Goal: Information Seeking & Learning: Find specific fact

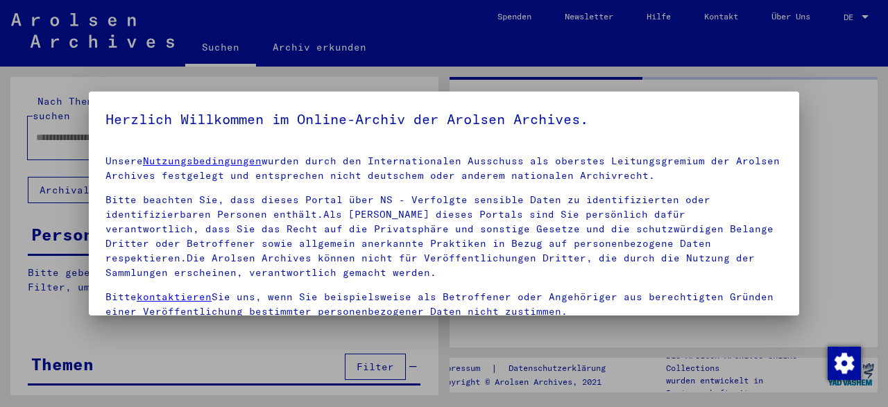
type input "*******"
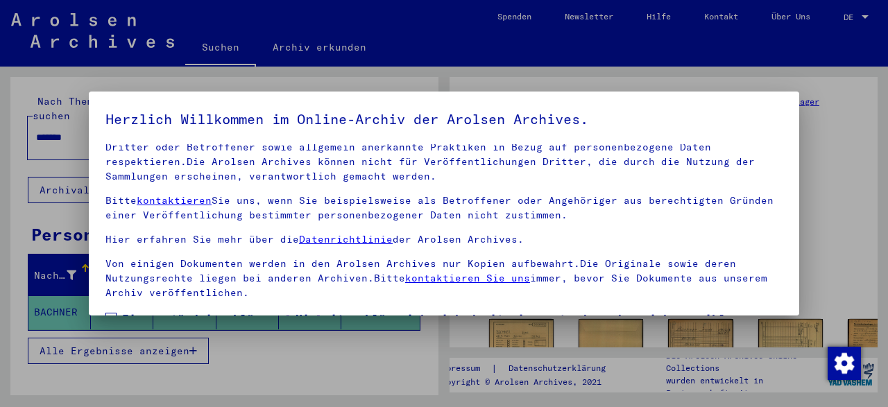
scroll to position [110, 0]
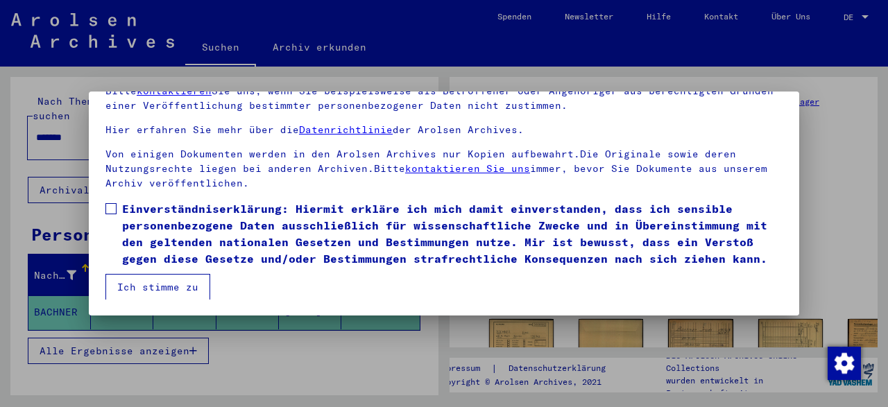
click at [105, 203] on mat-dialog-content "Unsere Nutzungsbedingungen wurden durch den Internationalen Ausschuss als obers…" at bounding box center [444, 167] width 710 height 265
click at [114, 212] on span at bounding box center [110, 208] width 11 height 11
click at [162, 289] on button "Ich stimme zu" at bounding box center [157, 287] width 105 height 26
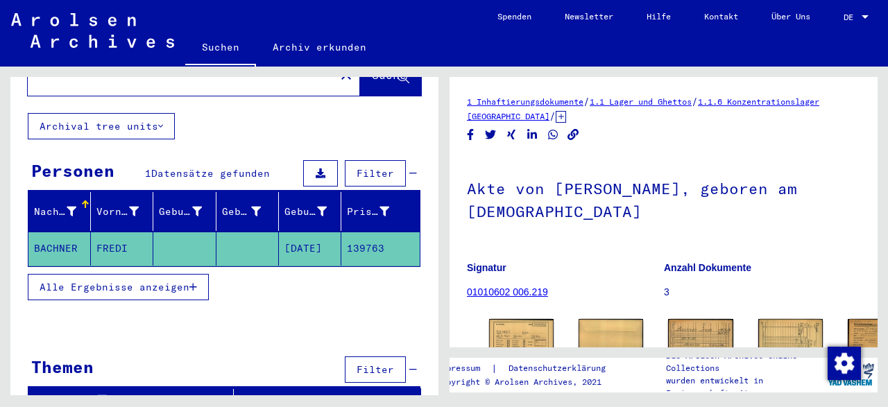
scroll to position [0, 0]
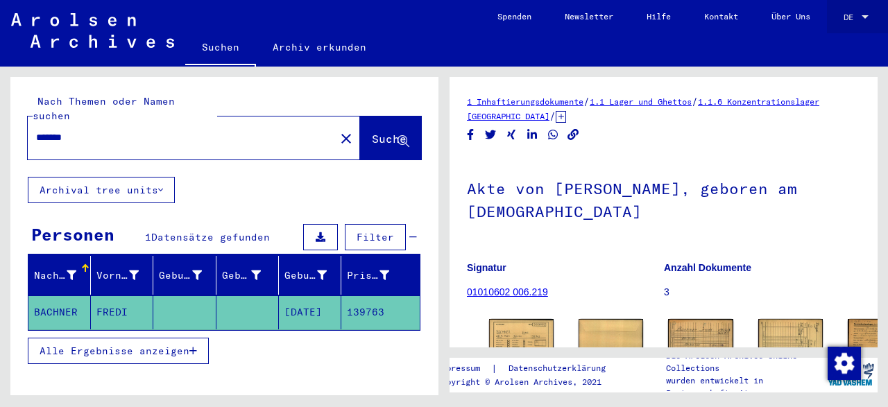
click at [863, 16] on div at bounding box center [865, 16] width 7 height 3
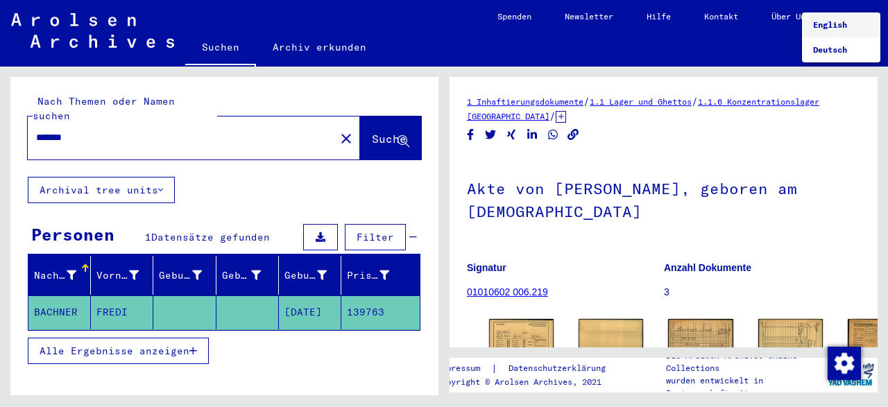
click at [840, 22] on span "English" at bounding box center [830, 24] width 34 height 10
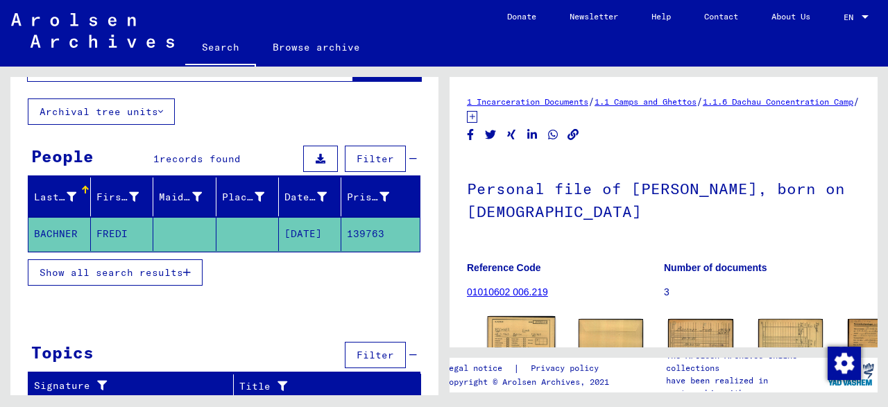
click at [510, 327] on img at bounding box center [522, 340] width 68 height 49
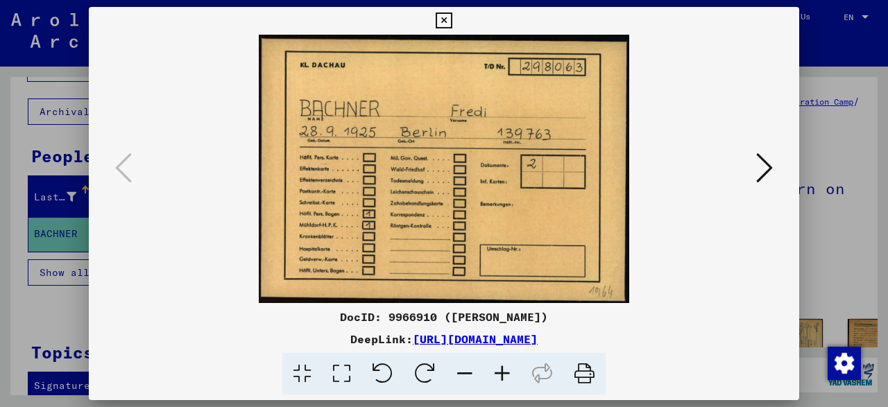
click at [770, 176] on icon at bounding box center [764, 167] width 17 height 33
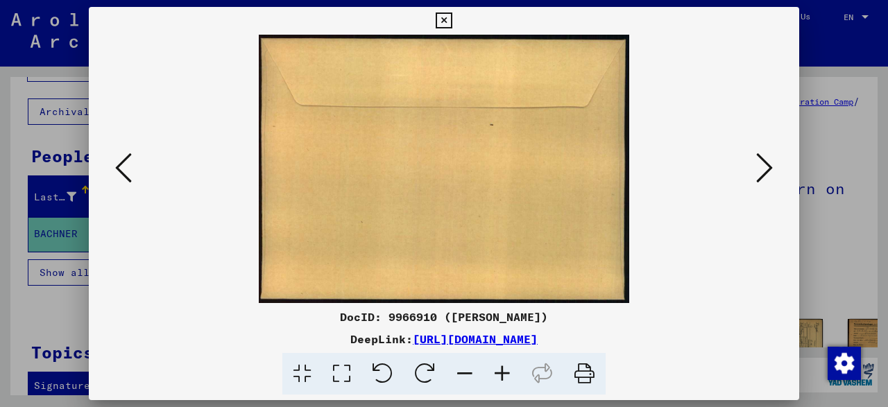
click at [770, 176] on icon at bounding box center [764, 167] width 17 height 33
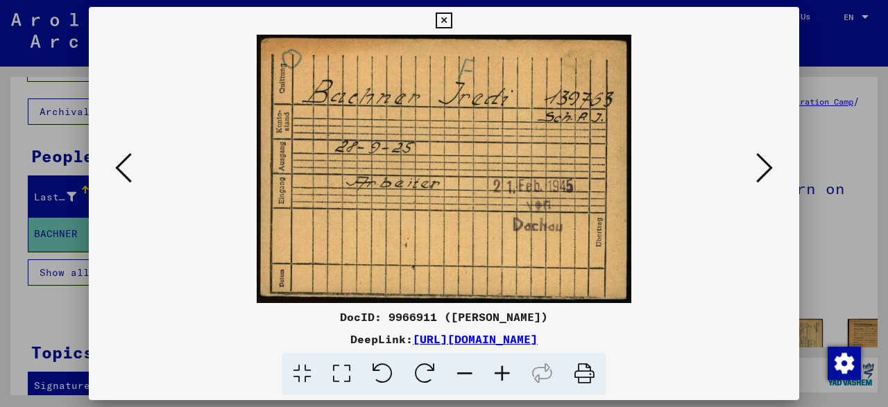
click at [770, 176] on icon at bounding box center [764, 167] width 17 height 33
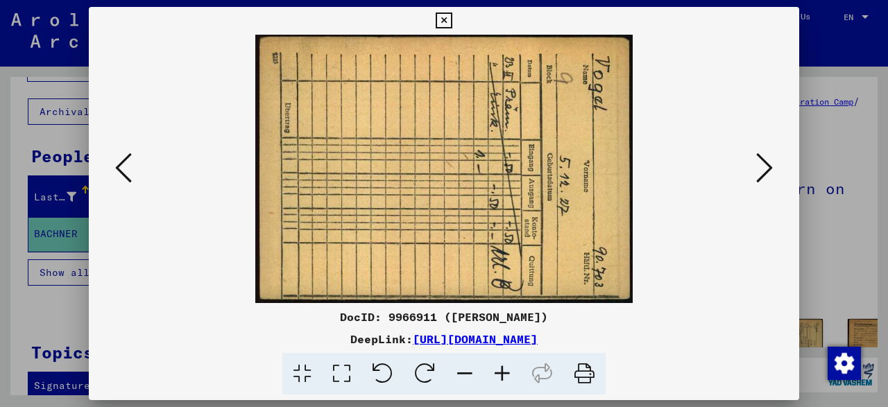
click at [378, 364] on icon at bounding box center [382, 374] width 42 height 42
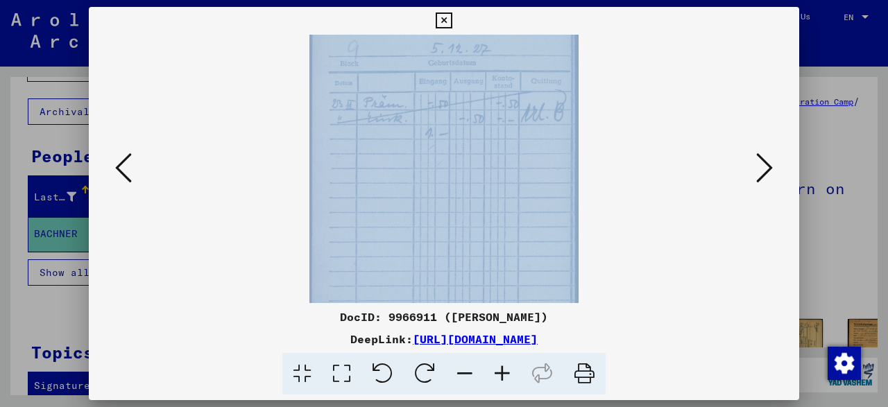
drag, startPoint x: 378, startPoint y: 364, endPoint x: 536, endPoint y: 203, distance: 224.7
click at [536, 203] on div "DocID: 9966911 ([PERSON_NAME]) DeepLink: [URL][DOMAIN_NAME]" at bounding box center [444, 201] width 710 height 389
click at [718, 155] on div at bounding box center [444, 169] width 616 height 268
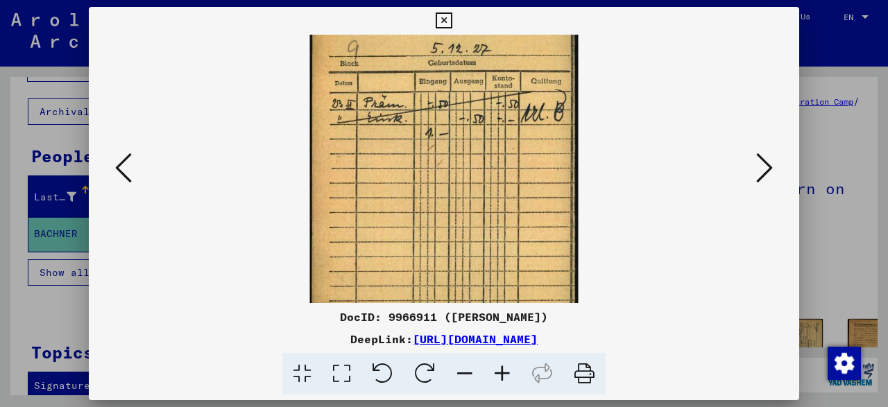
click at [760, 155] on icon at bounding box center [764, 167] width 17 height 33
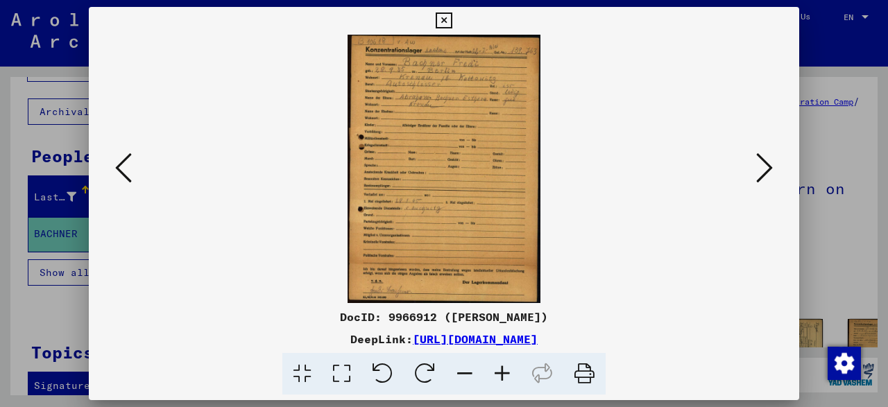
click at [768, 165] on icon at bounding box center [764, 167] width 17 height 33
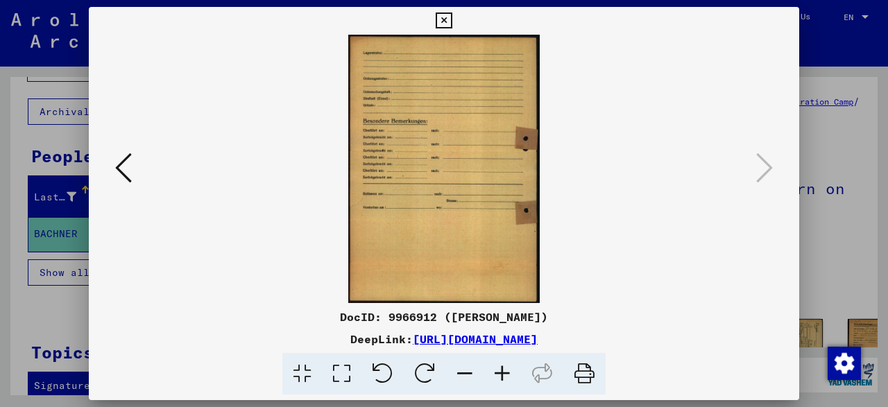
click at [120, 181] on icon at bounding box center [123, 167] width 17 height 33
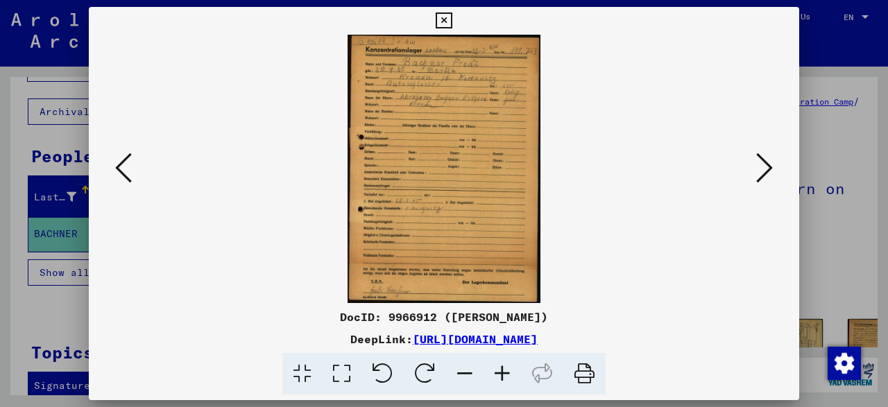
click at [120, 181] on icon at bounding box center [123, 167] width 17 height 33
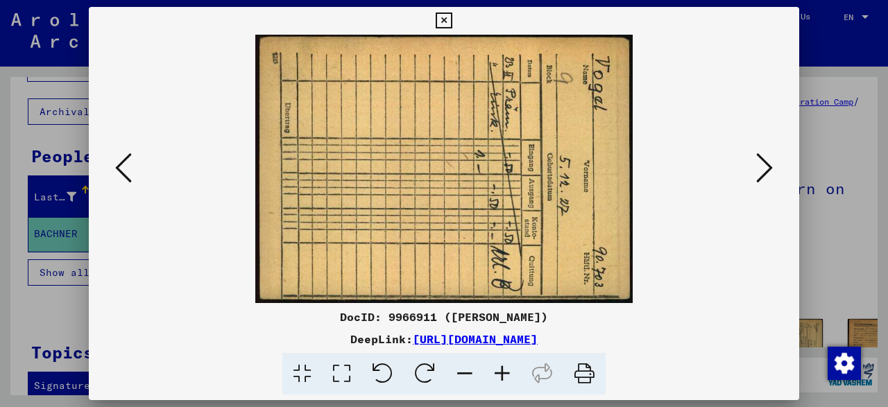
click at [120, 181] on icon at bounding box center [123, 167] width 17 height 33
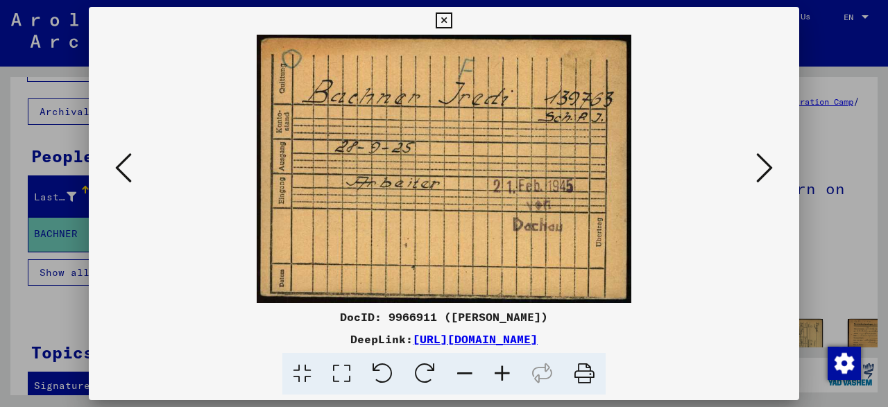
click at [120, 181] on icon at bounding box center [123, 167] width 17 height 33
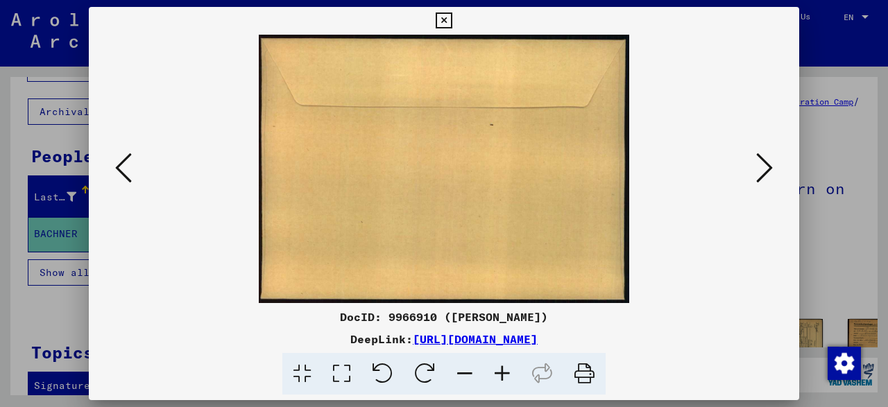
click at [120, 181] on icon at bounding box center [123, 167] width 17 height 33
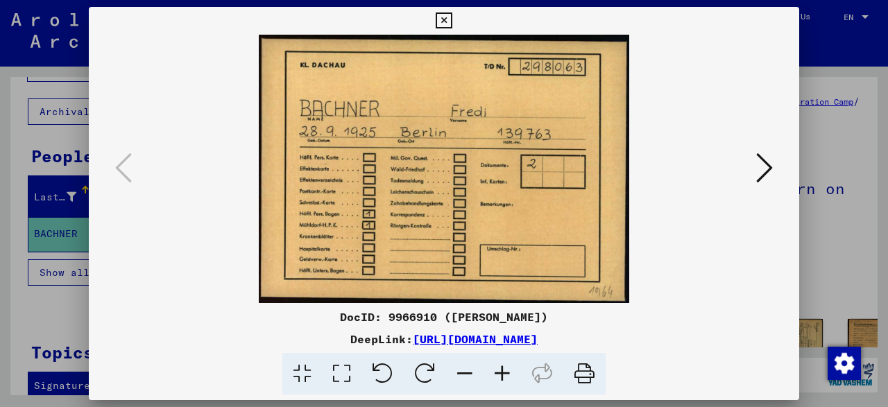
click at [452, 22] on icon at bounding box center [444, 20] width 16 height 17
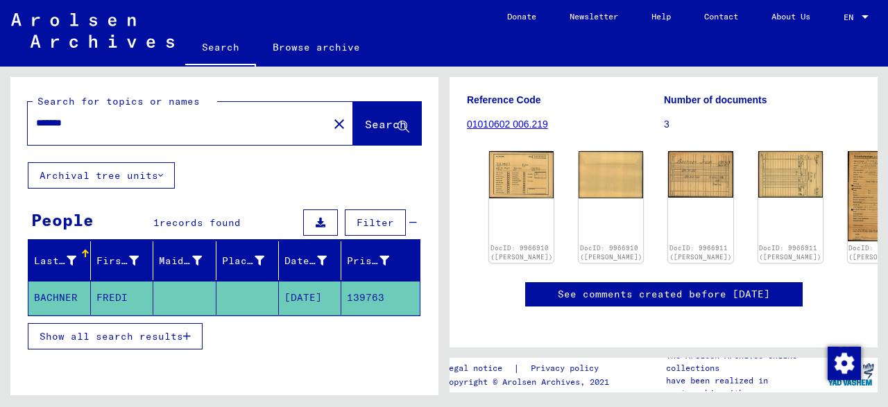
scroll to position [167, 0]
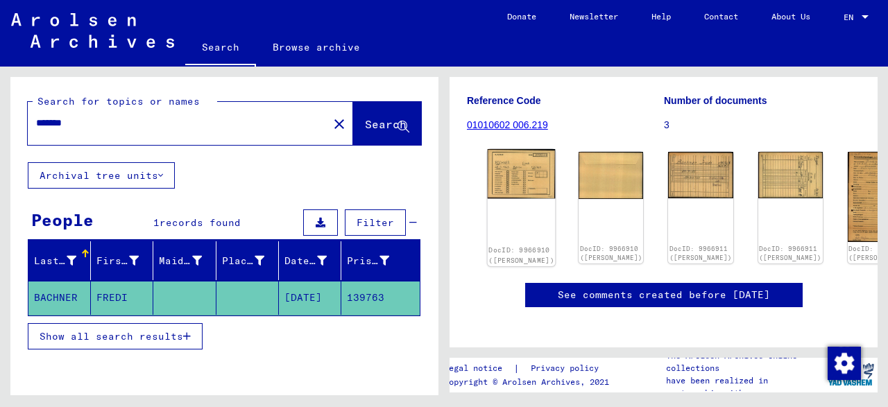
click at [493, 179] on div "DocID: 9966910 ([PERSON_NAME])" at bounding box center [522, 207] width 68 height 117
click at [510, 246] on link "DocID: 9966910 ([PERSON_NAME])" at bounding box center [521, 255] width 66 height 18
